Goal: Task Accomplishment & Management: Use online tool/utility

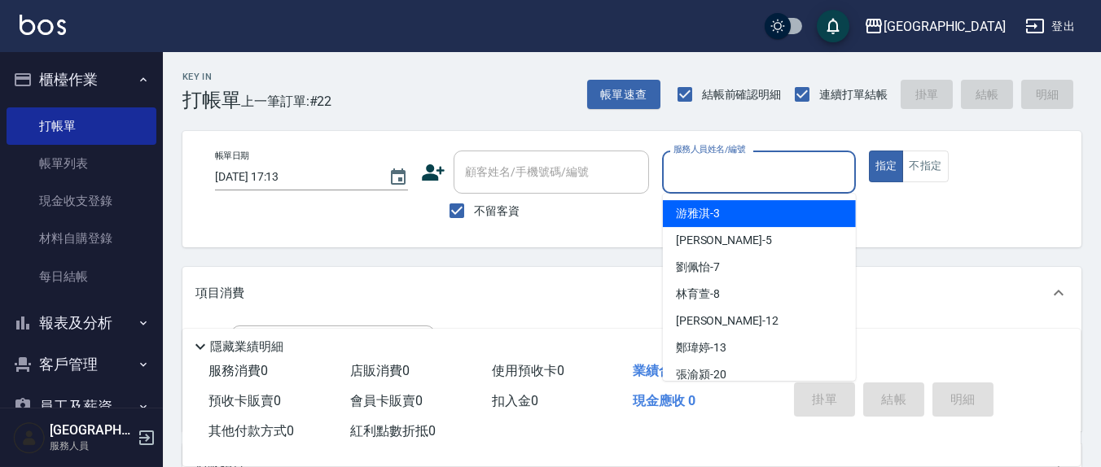
drag, startPoint x: 722, startPoint y: 185, endPoint x: 687, endPoint y: 183, distance: 35.1
click at [721, 184] on input "服務人員姓名/編號" at bounding box center [758, 172] width 178 height 29
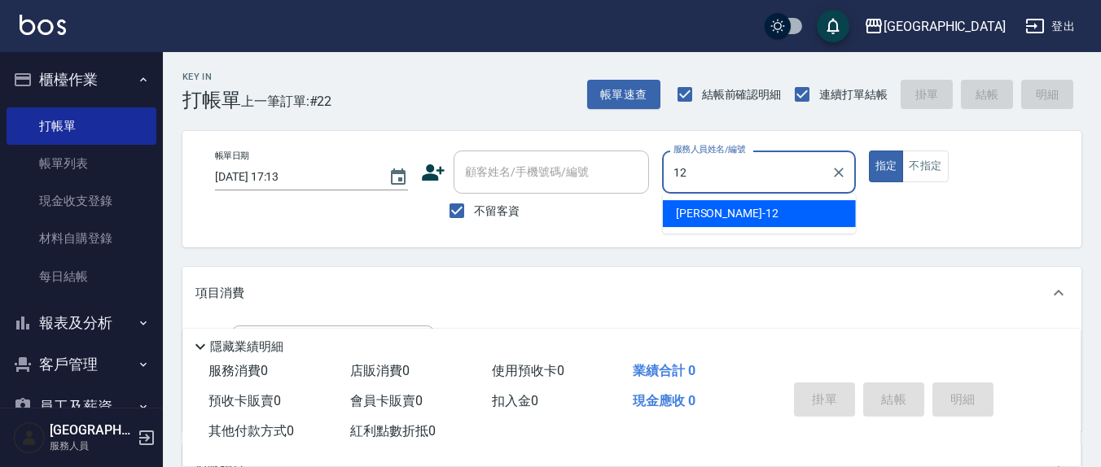
type input "12"
type button "true"
type input "[PERSON_NAME]-12"
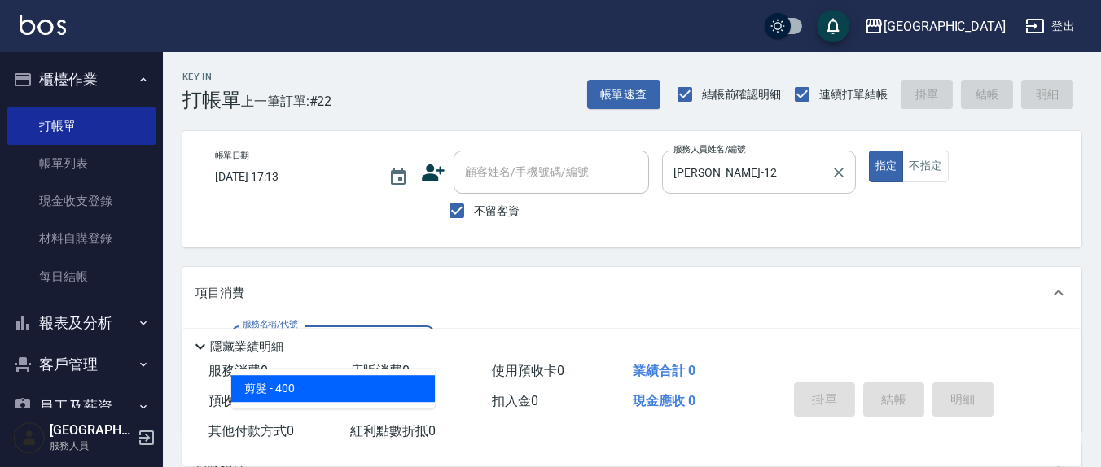
type input "剪髮(401)"
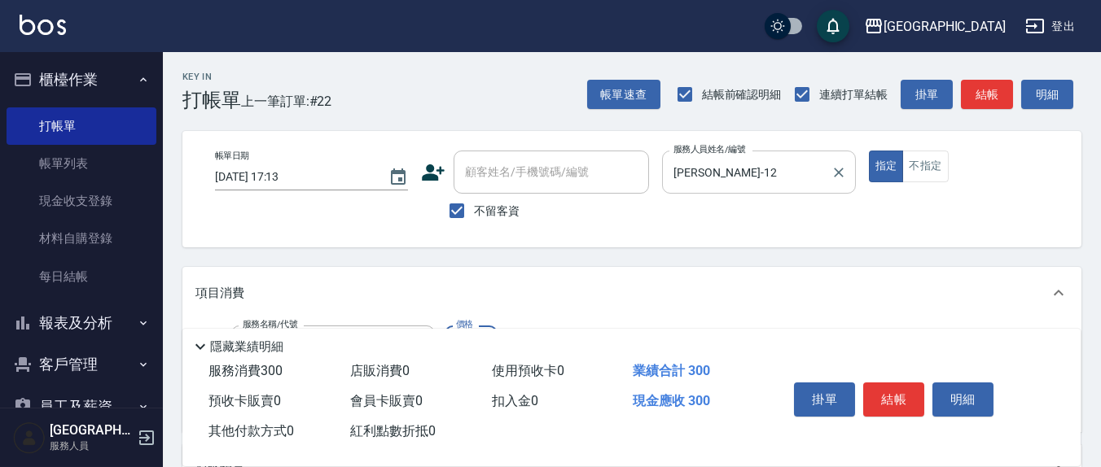
type input "300"
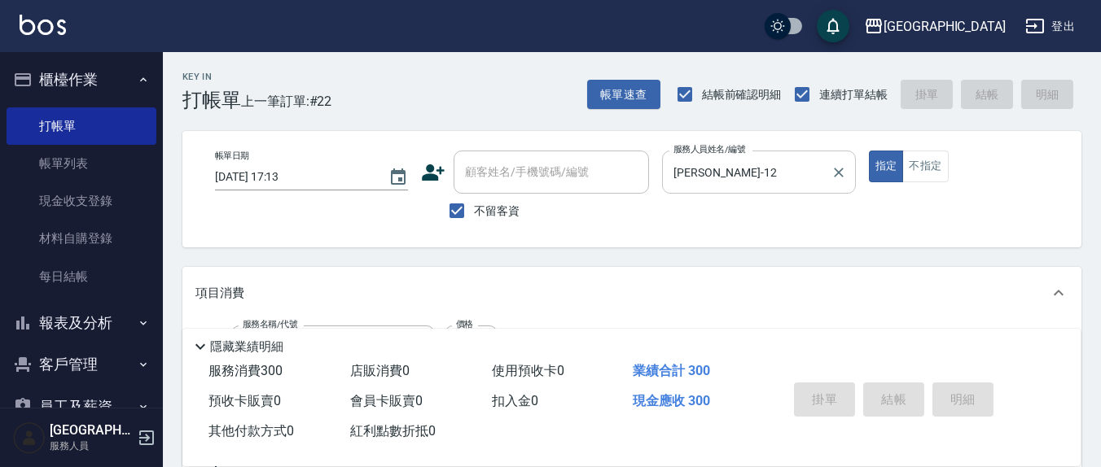
type input "[DATE] 18:25"
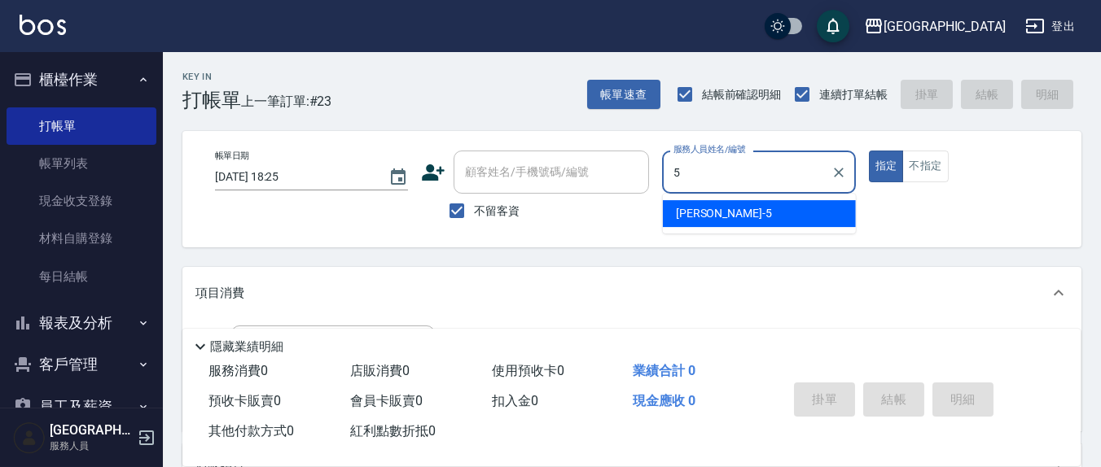
type input "[PERSON_NAME]-5"
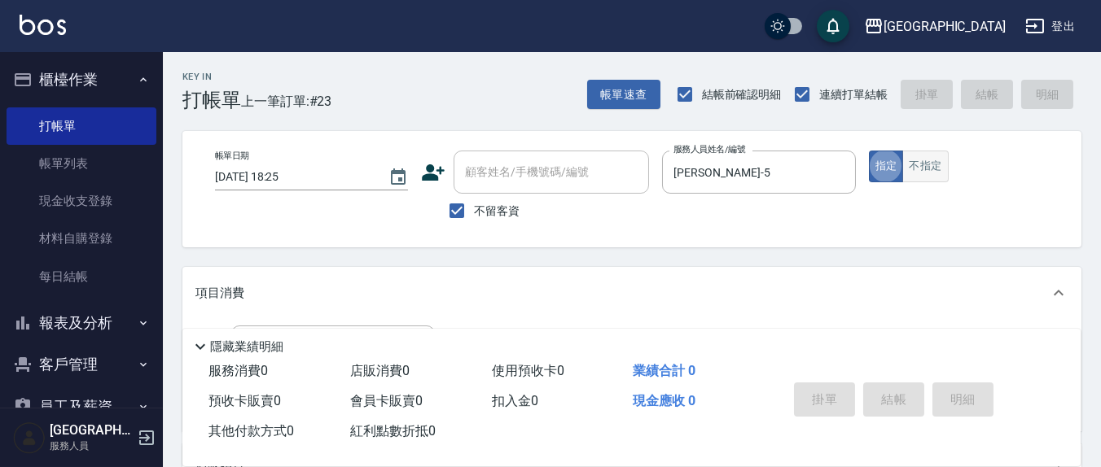
click at [930, 151] on button "不指定" at bounding box center [925, 167] width 46 height 32
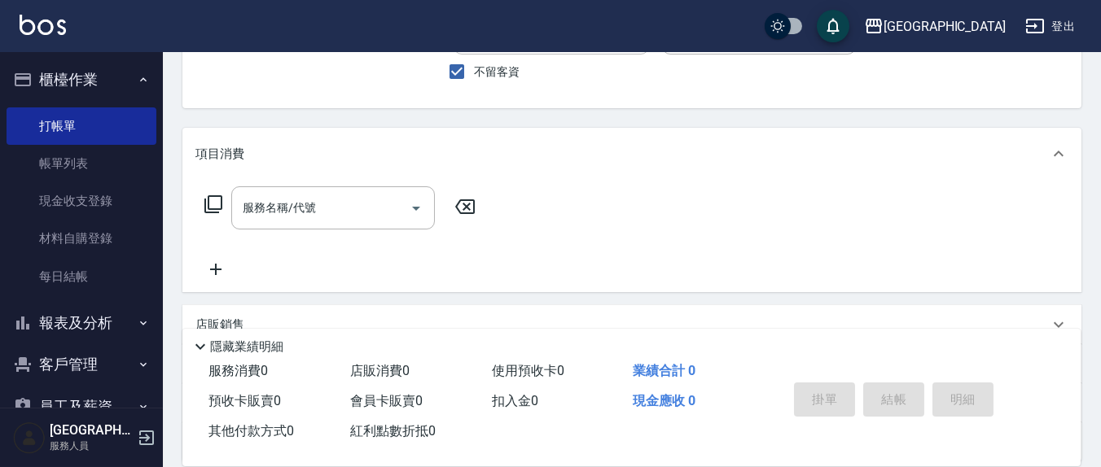
scroll to position [169, 0]
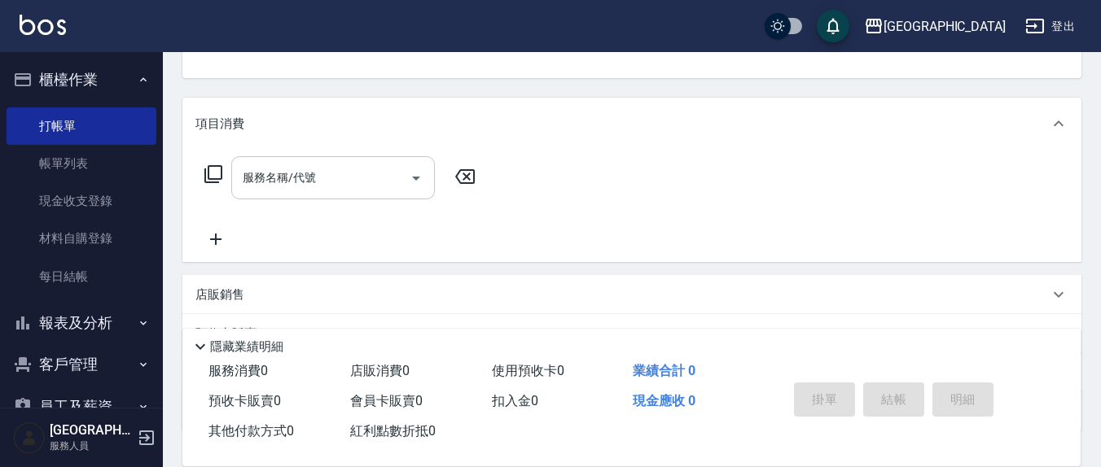
click at [345, 158] on div "服務名稱/代號" at bounding box center [333, 177] width 204 height 43
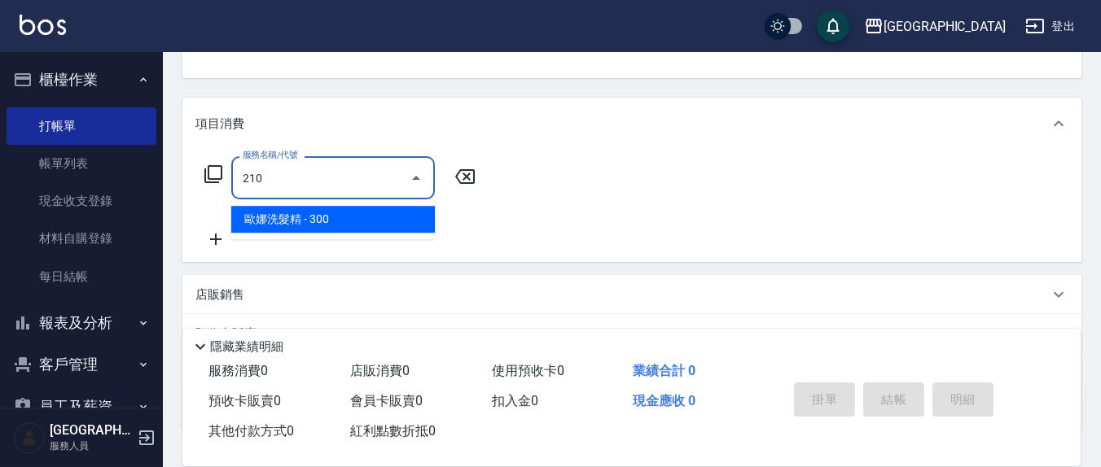
type input "[PERSON_NAME]洗髮精(210)"
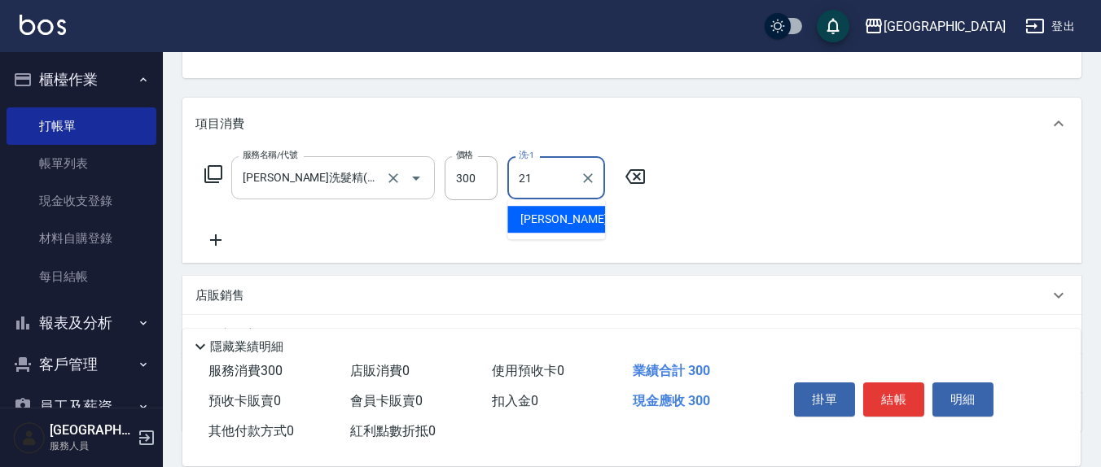
type input "[PERSON_NAME]-21"
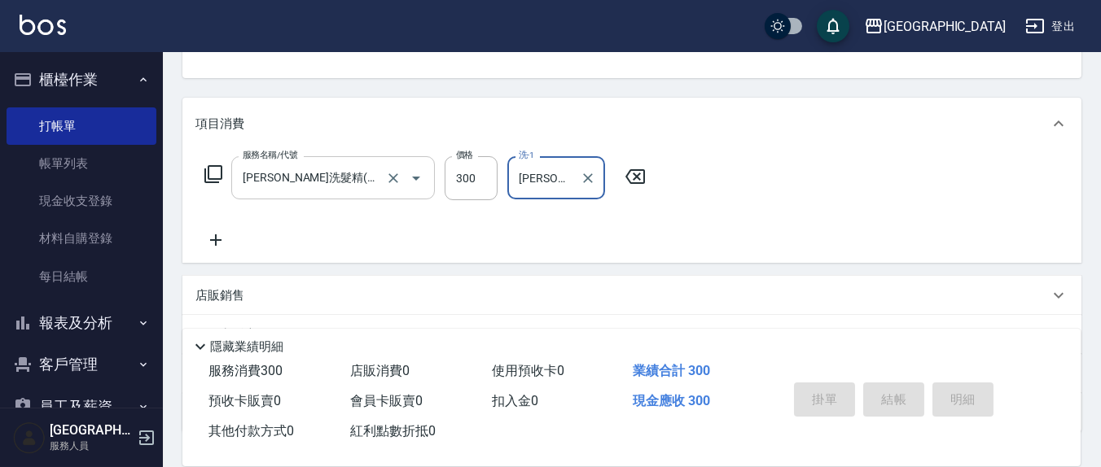
type button "false"
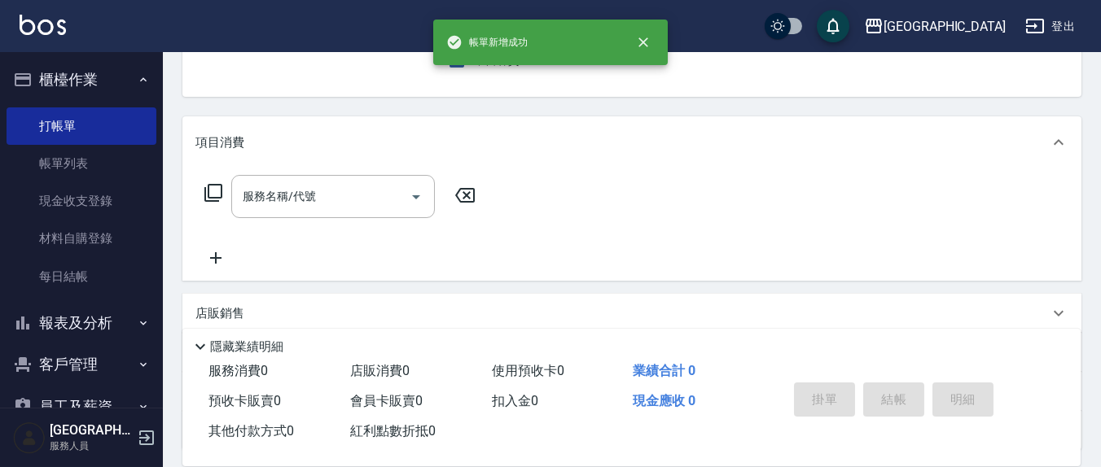
scroll to position [0, 0]
